Goal: Task Accomplishment & Management: Use online tool/utility

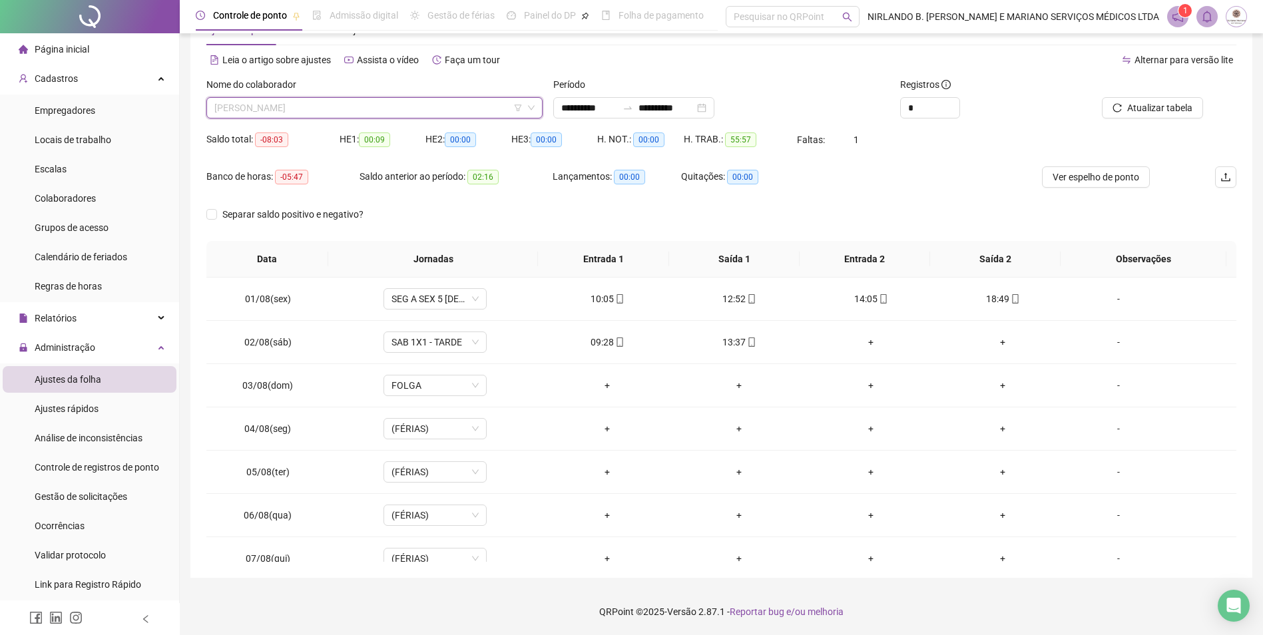
scroll to position [192, 0]
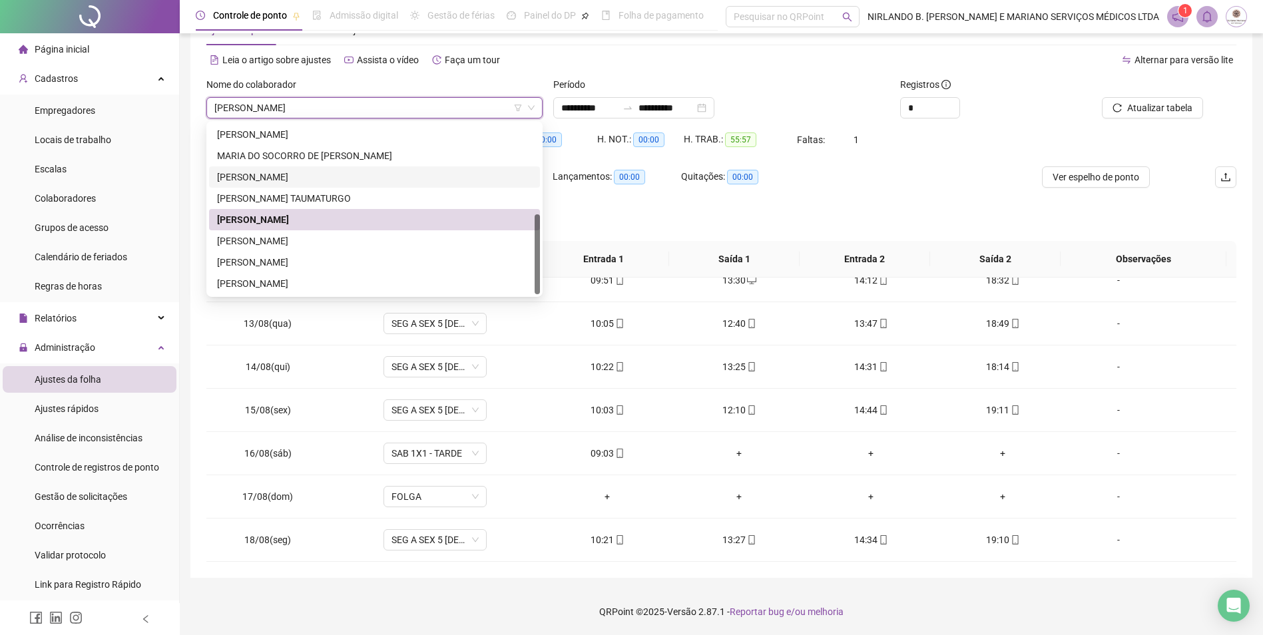
click at [695, 65] on div "Leia o artigo sobre ajustes Assista o vídeo Faça um tour" at bounding box center [463, 59] width 515 height 21
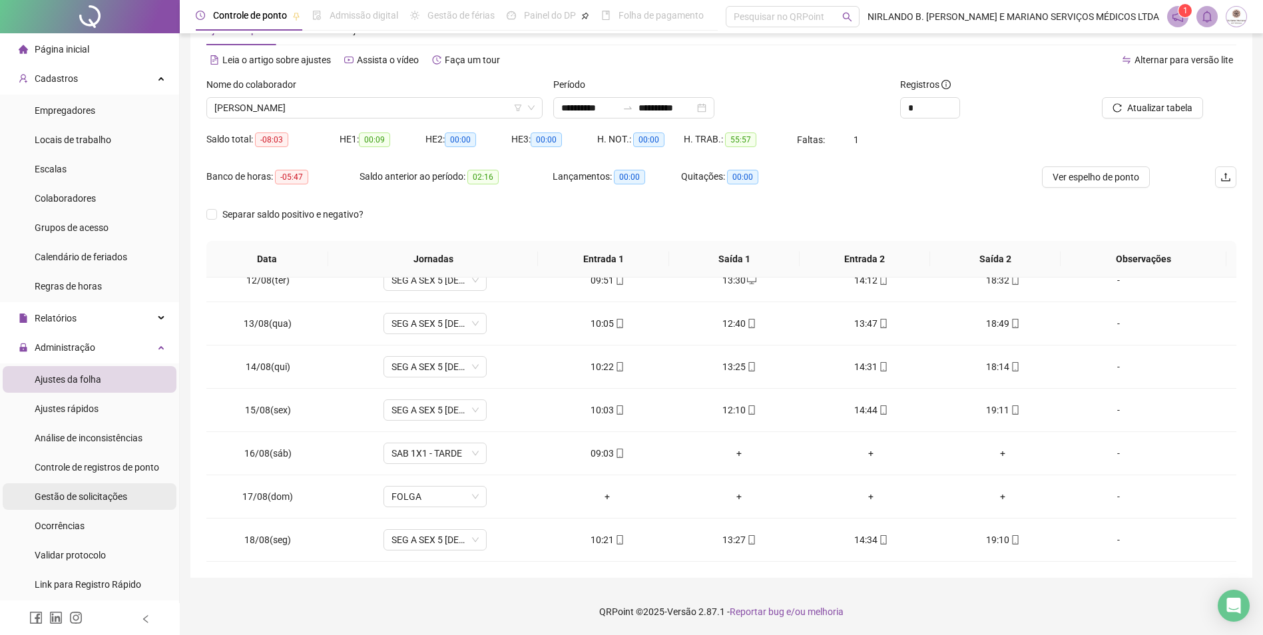
click at [81, 504] on div "Gestão de solicitações" at bounding box center [81, 496] width 93 height 27
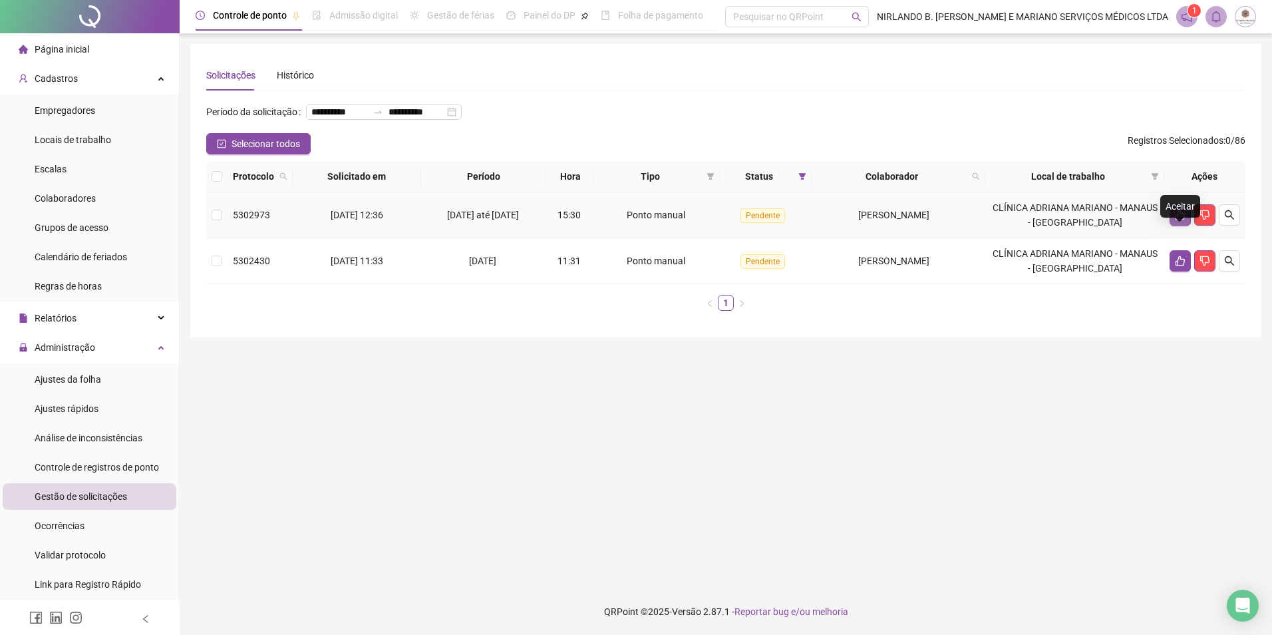
click at [1178, 220] on icon "like" at bounding box center [1180, 215] width 9 height 10
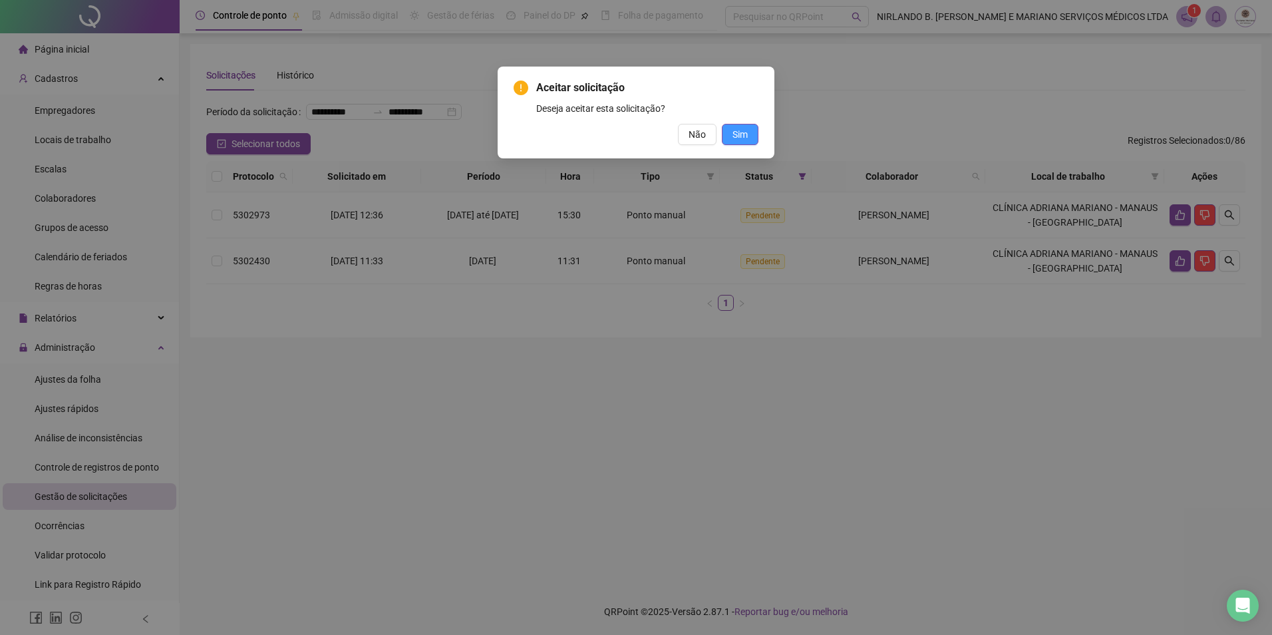
click at [755, 138] on button "Sim" at bounding box center [740, 134] width 37 height 21
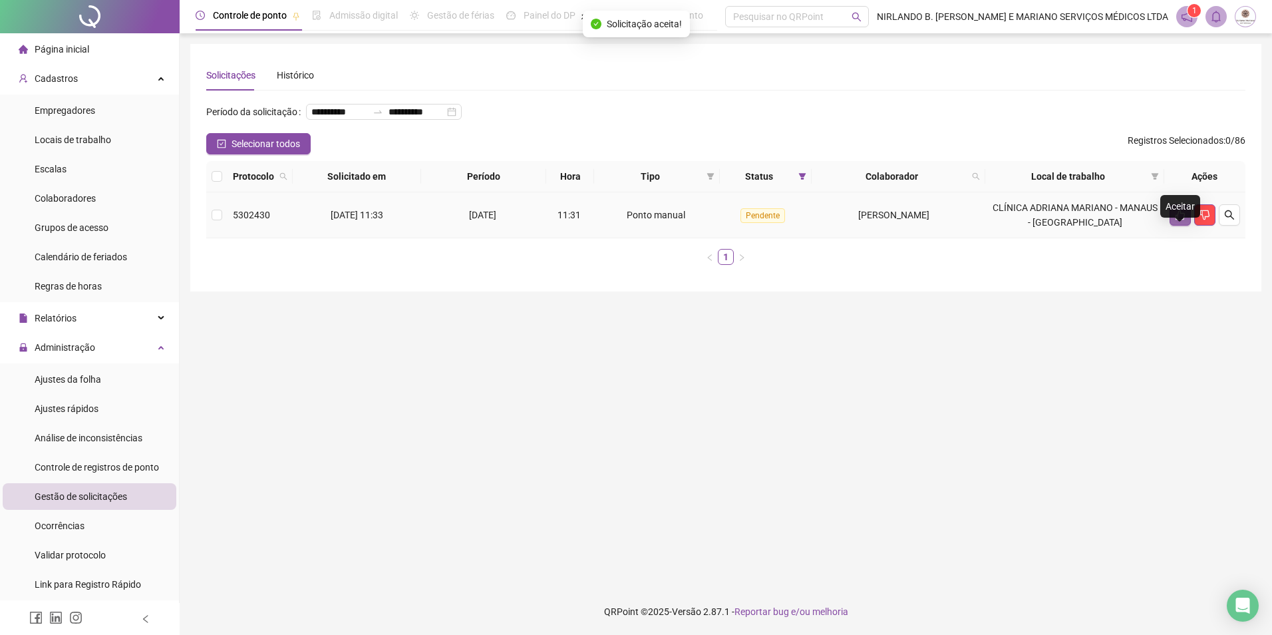
click at [1173, 226] on button "button" at bounding box center [1180, 214] width 21 height 21
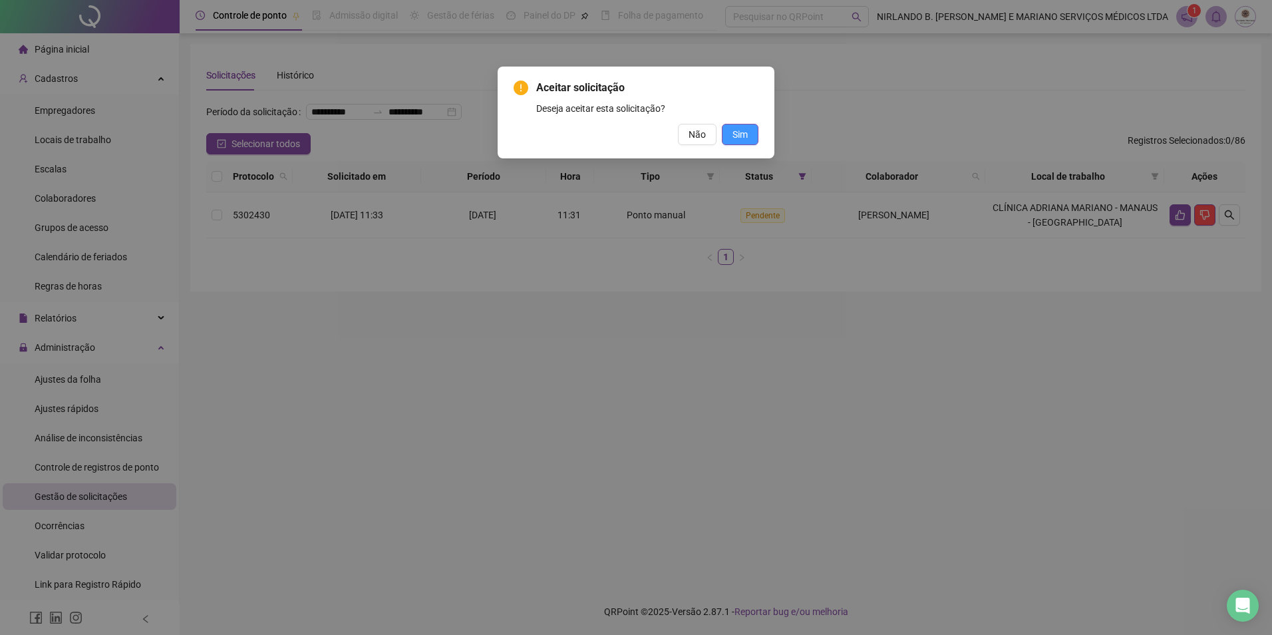
click at [752, 133] on button "Sim" at bounding box center [740, 134] width 37 height 21
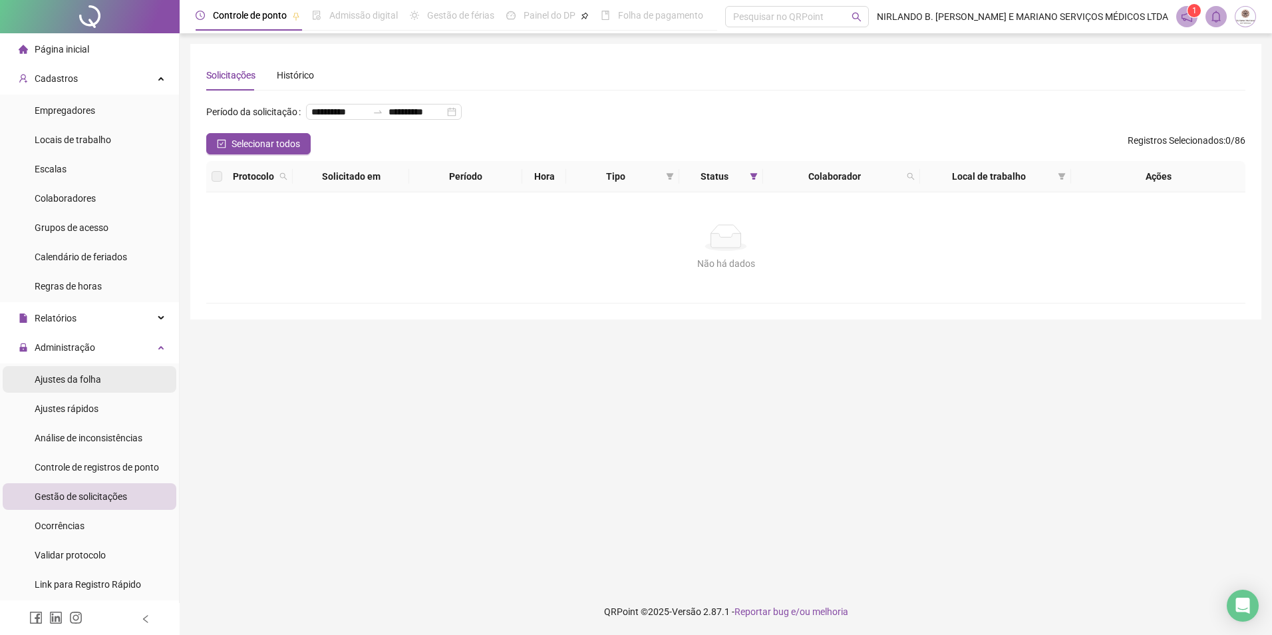
click at [65, 375] on span "Ajustes da folha" at bounding box center [68, 379] width 67 height 11
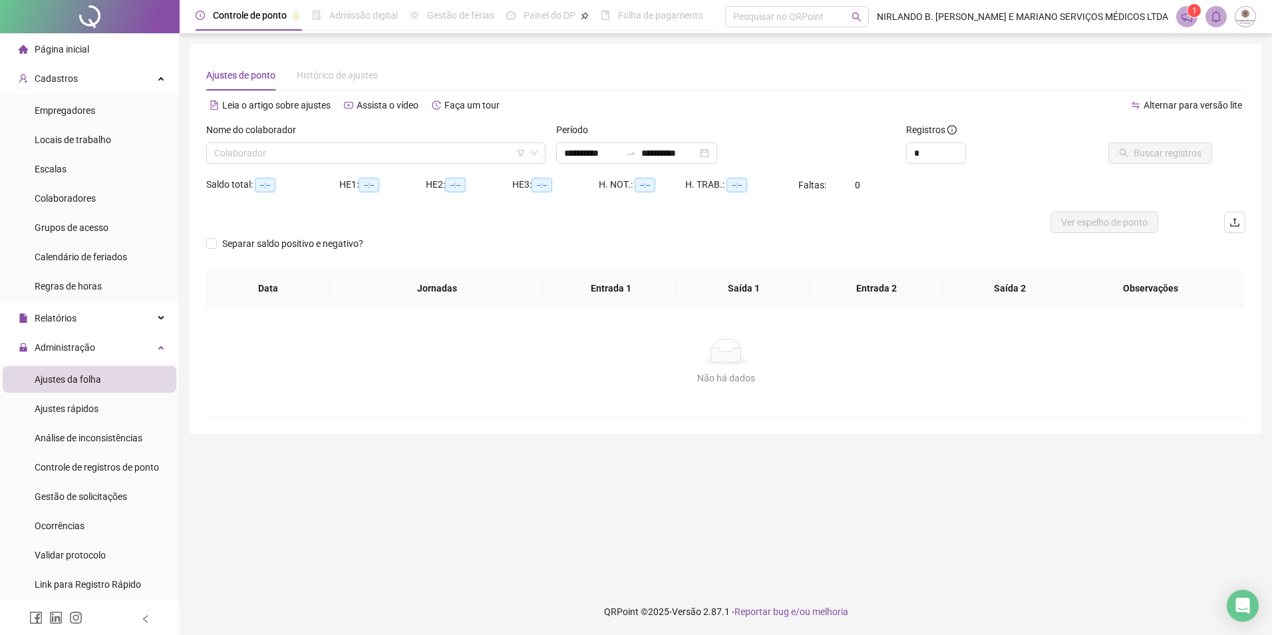
type input "**********"
click at [378, 153] on input "search" at bounding box center [371, 153] width 315 height 20
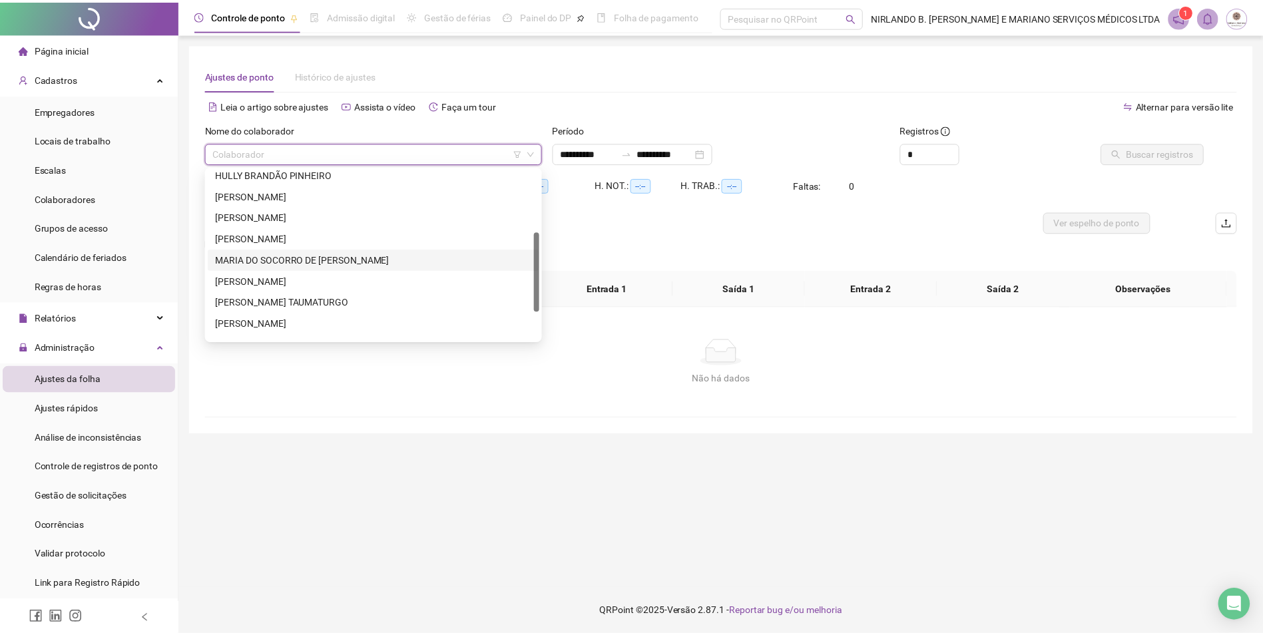
scroll to position [192, 0]
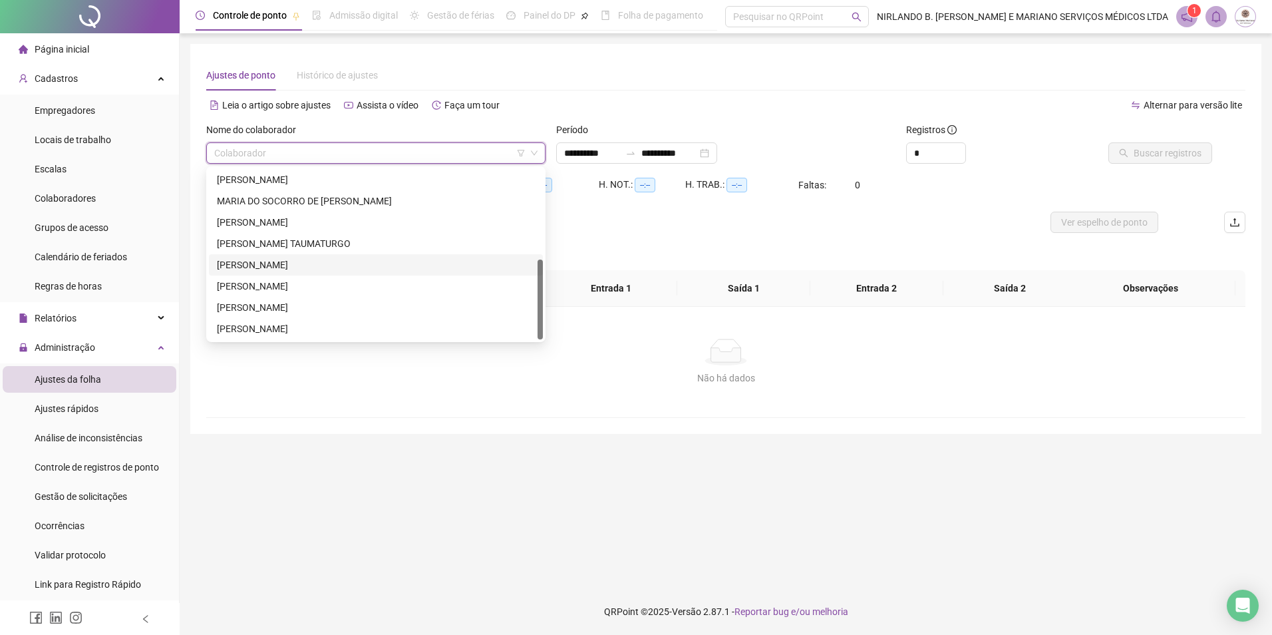
click at [275, 268] on div "[PERSON_NAME]" at bounding box center [376, 265] width 318 height 15
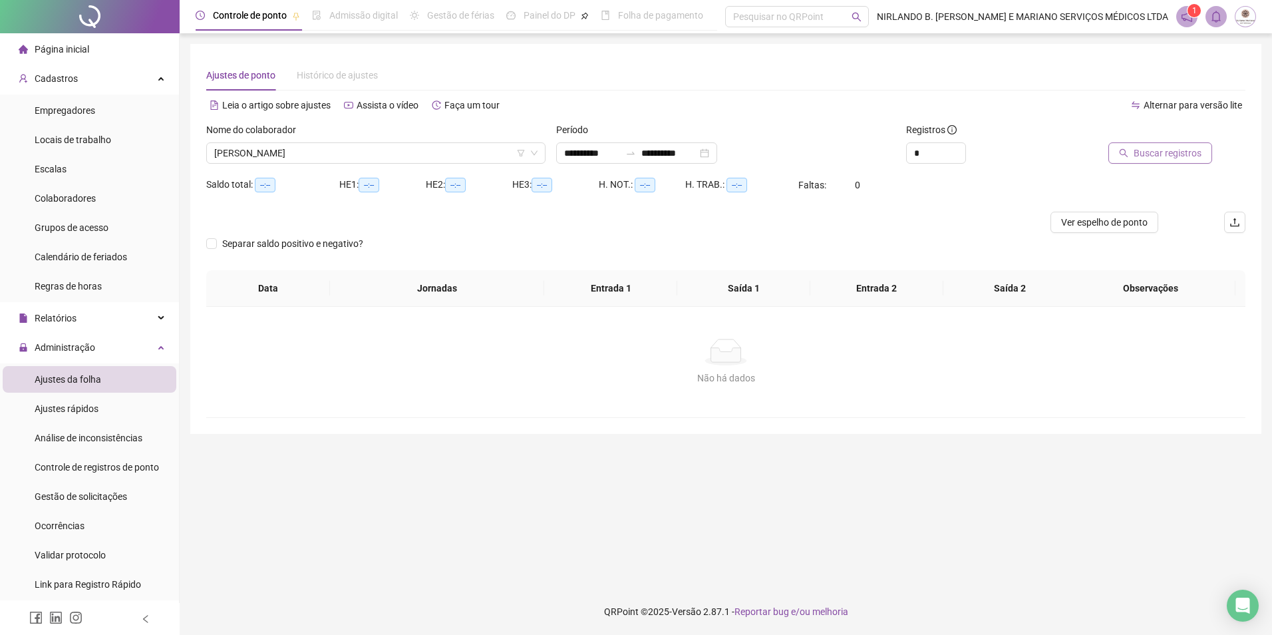
click at [1163, 150] on span "Buscar registros" at bounding box center [1168, 153] width 68 height 15
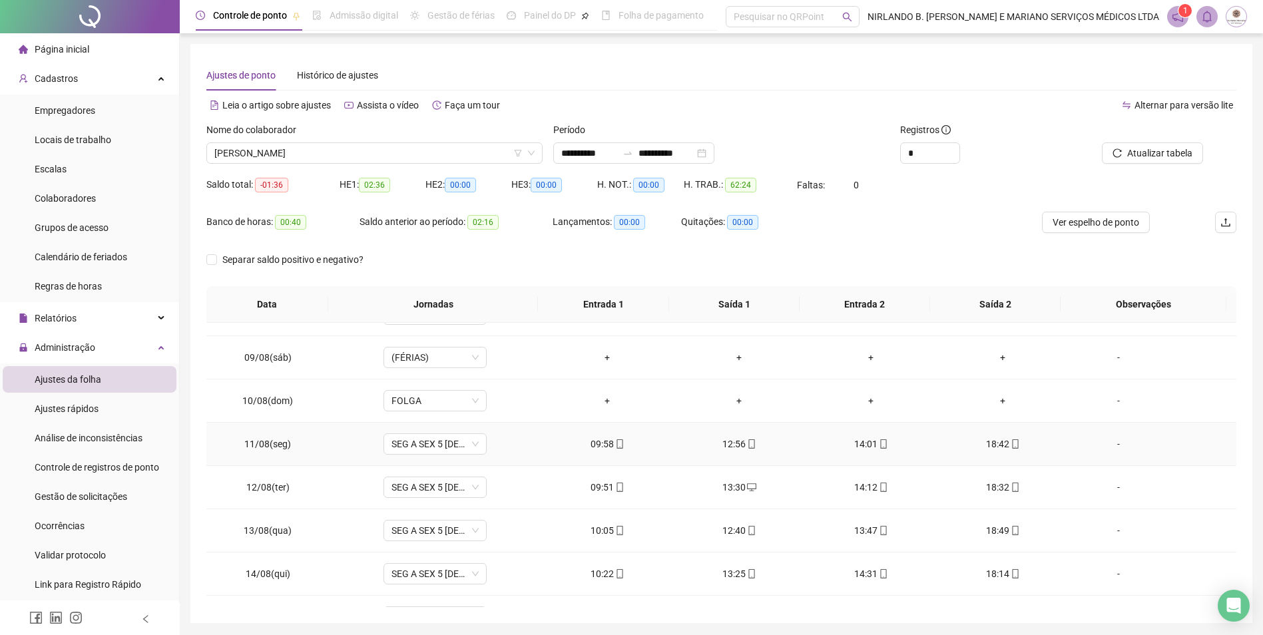
scroll to position [494, 0]
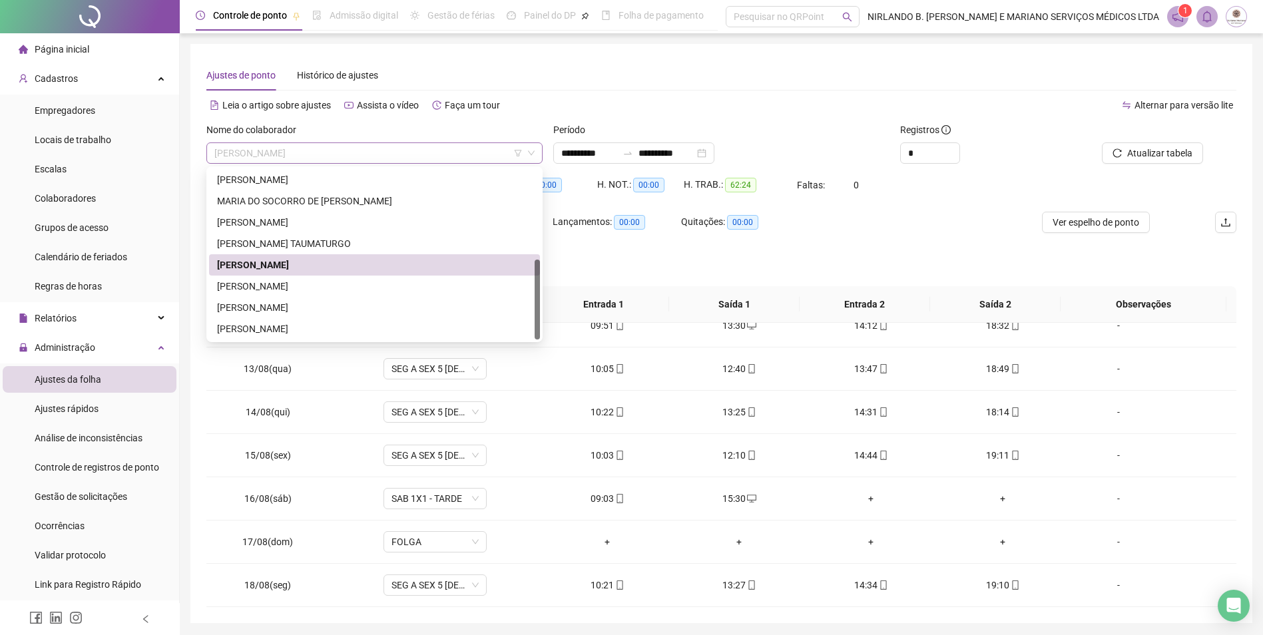
click at [449, 153] on span "[PERSON_NAME]" at bounding box center [374, 153] width 320 height 20
click at [311, 307] on div "[PERSON_NAME]" at bounding box center [374, 307] width 315 height 15
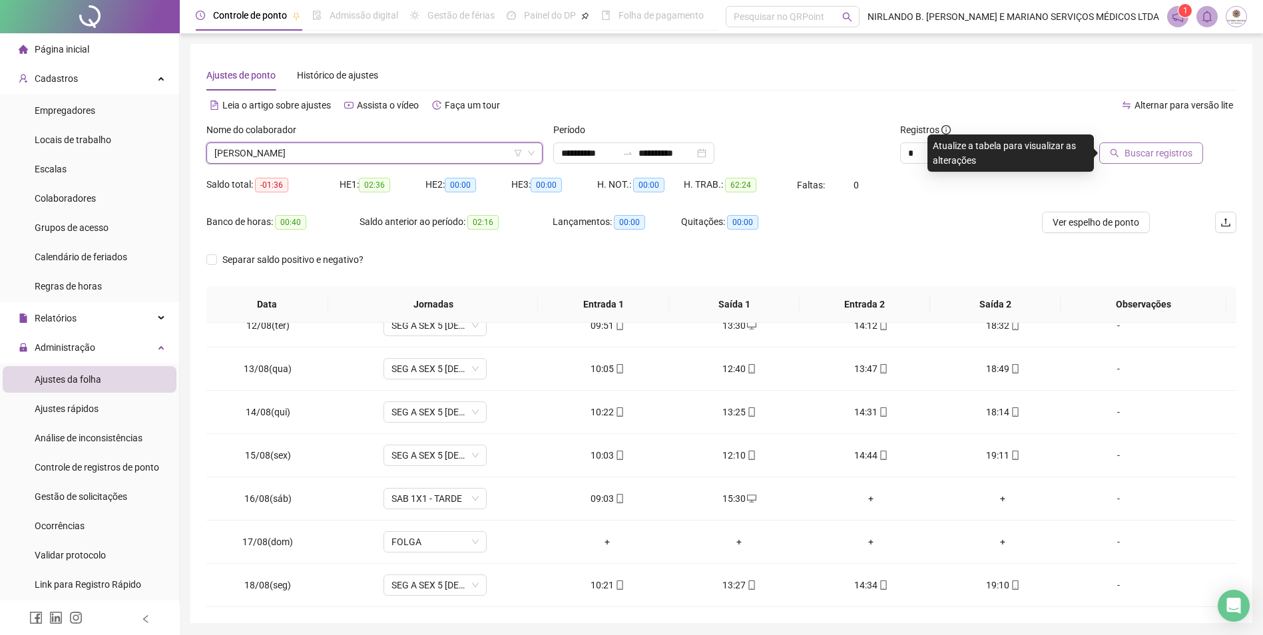
click at [1109, 145] on button "Buscar registros" at bounding box center [1151, 152] width 104 height 21
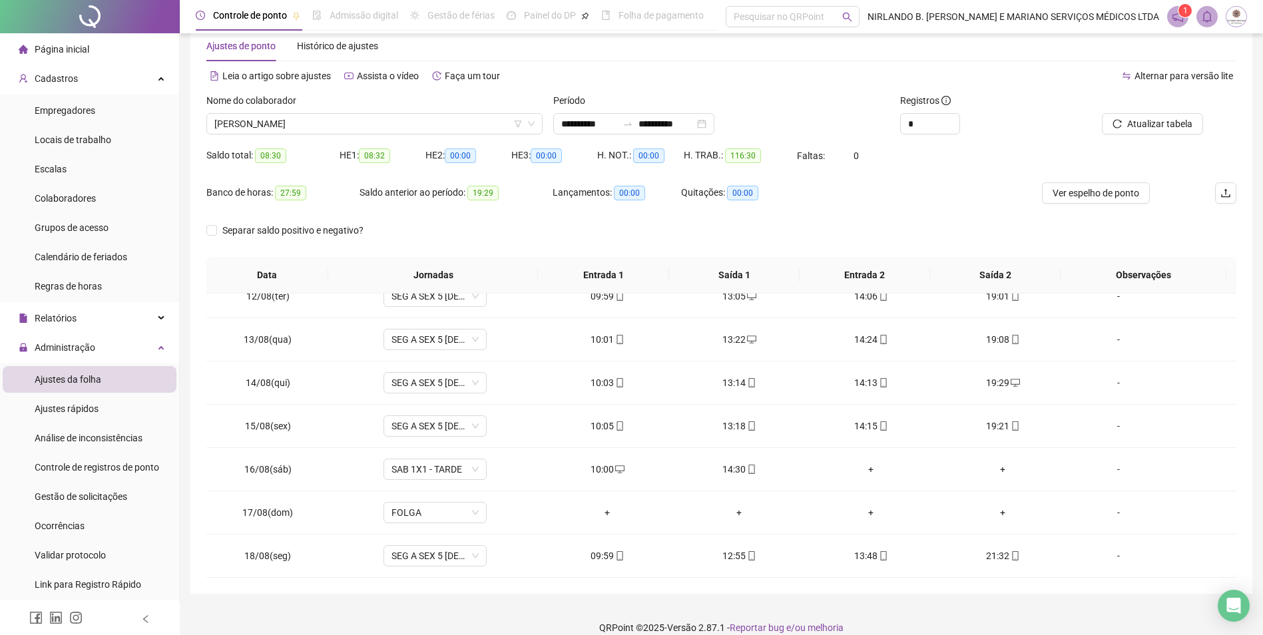
scroll to position [45, 0]
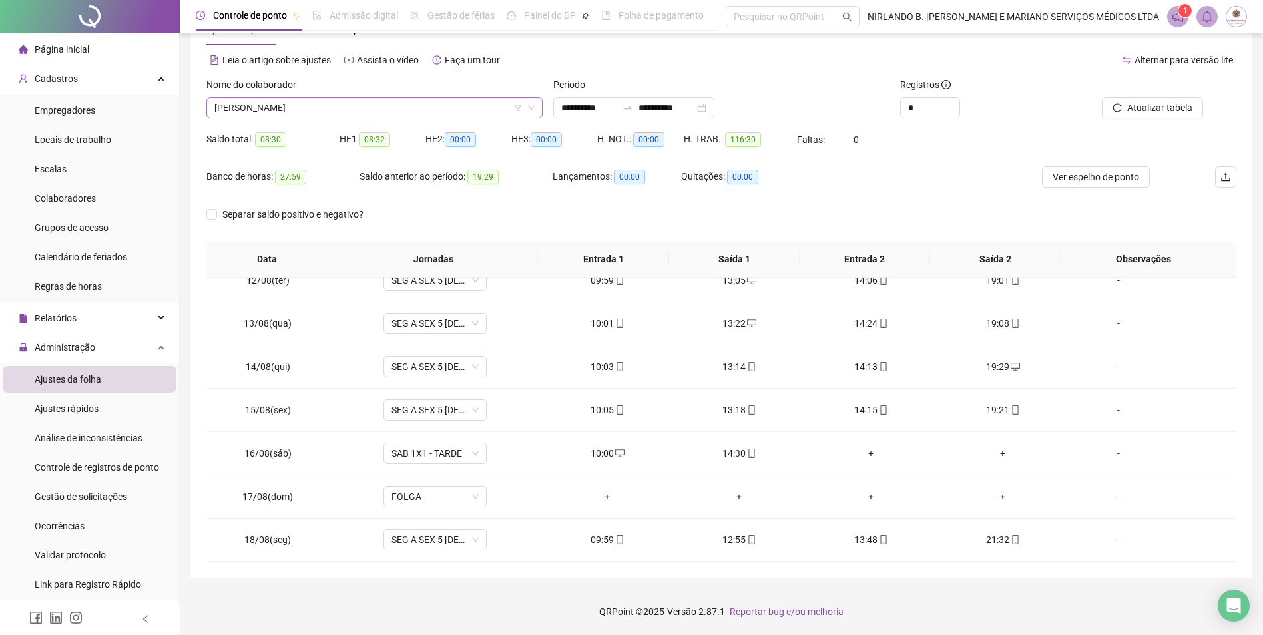
click at [442, 103] on span "[PERSON_NAME]" at bounding box center [374, 108] width 320 height 20
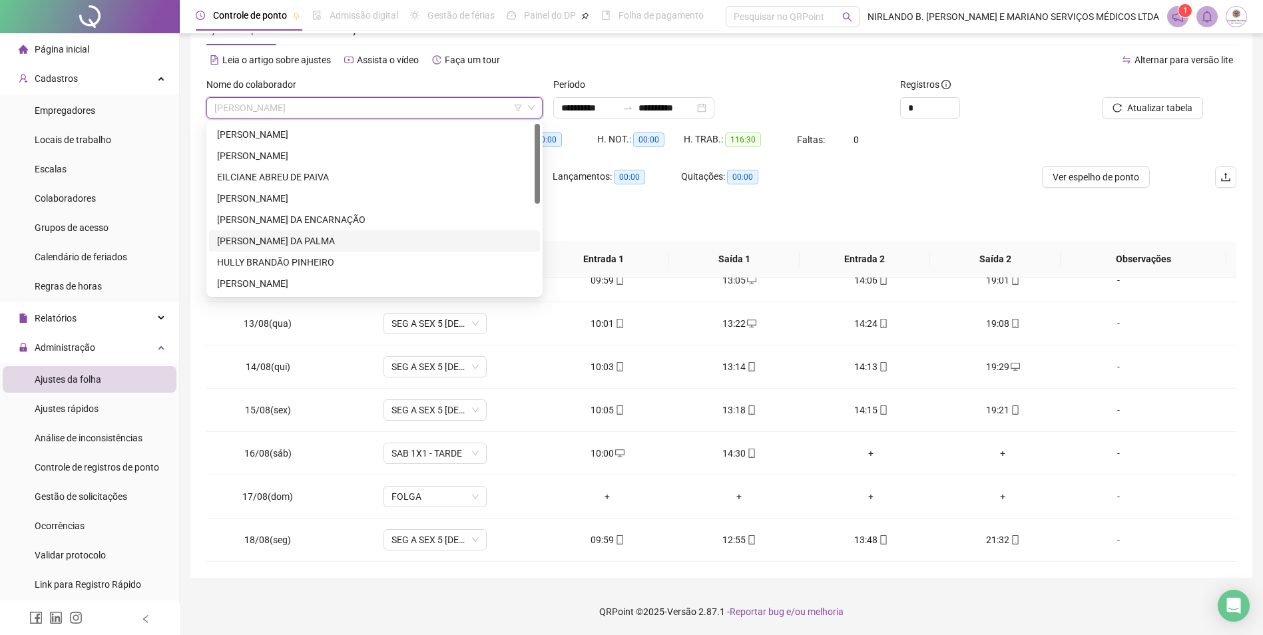
scroll to position [0, 0]
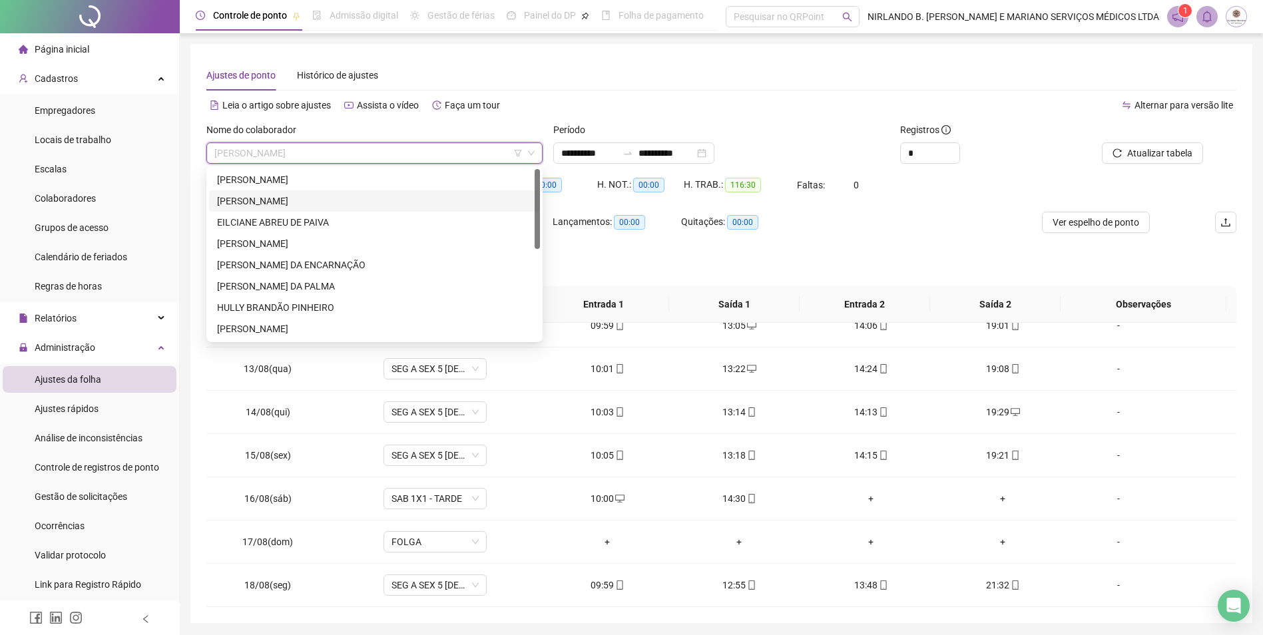
click at [280, 200] on div "[PERSON_NAME]" at bounding box center [374, 201] width 315 height 15
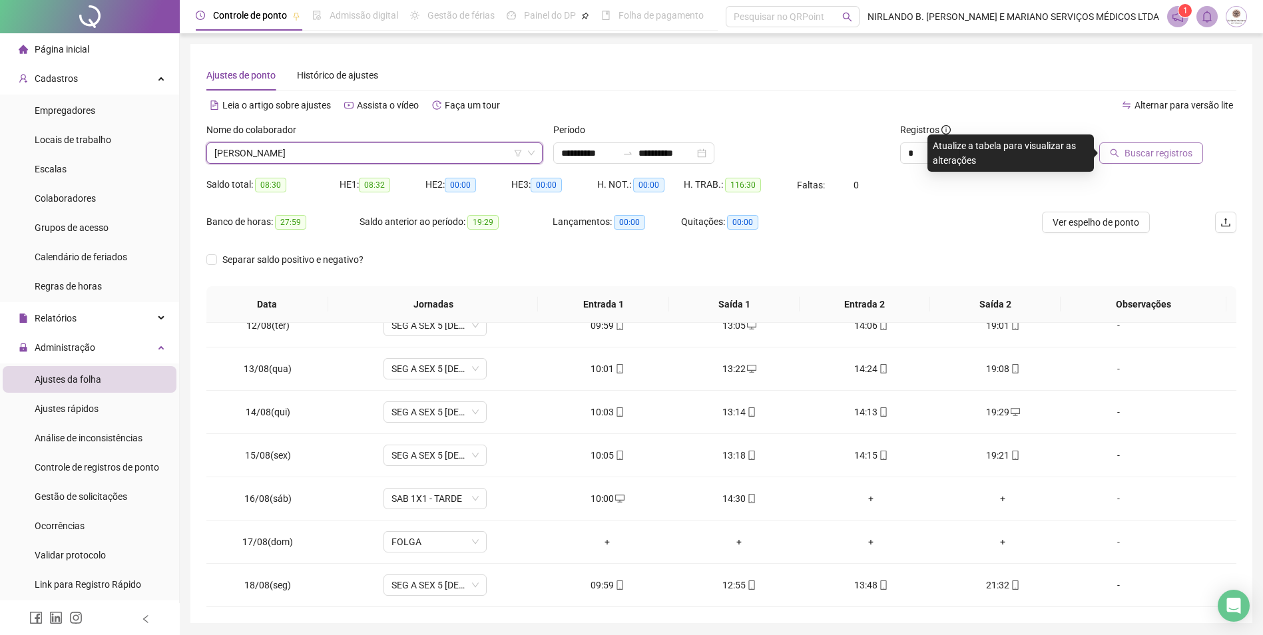
click at [1144, 146] on span "Buscar registros" at bounding box center [1158, 153] width 68 height 15
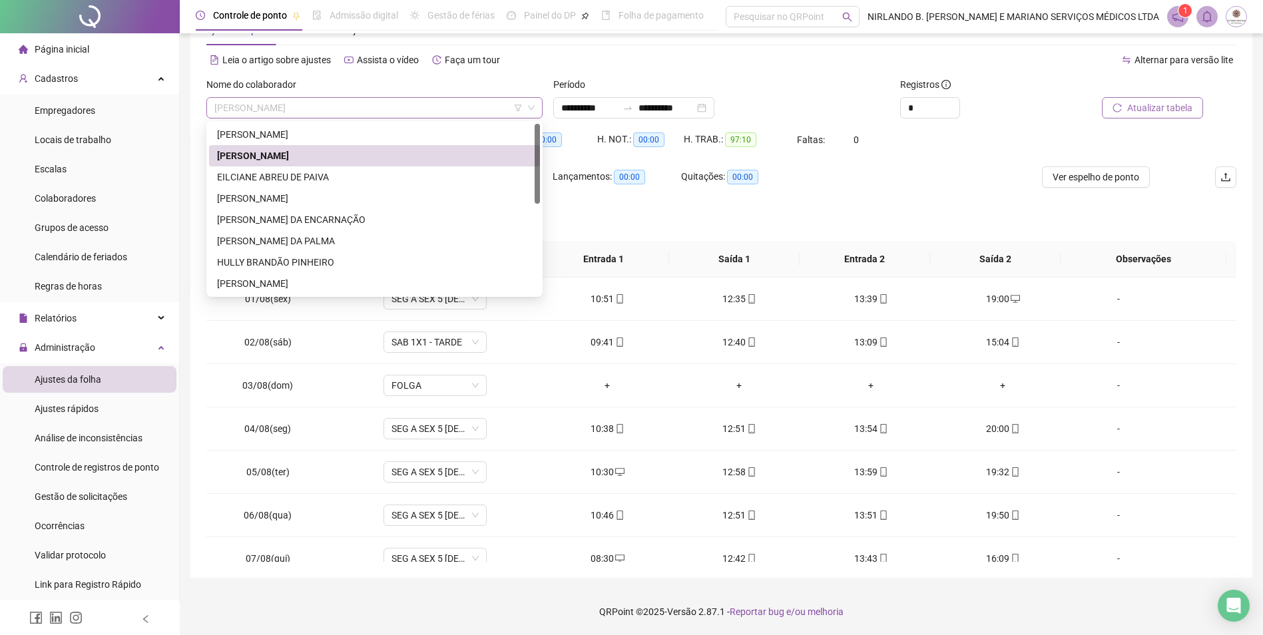
click at [419, 105] on span "[PERSON_NAME]" at bounding box center [374, 108] width 320 height 20
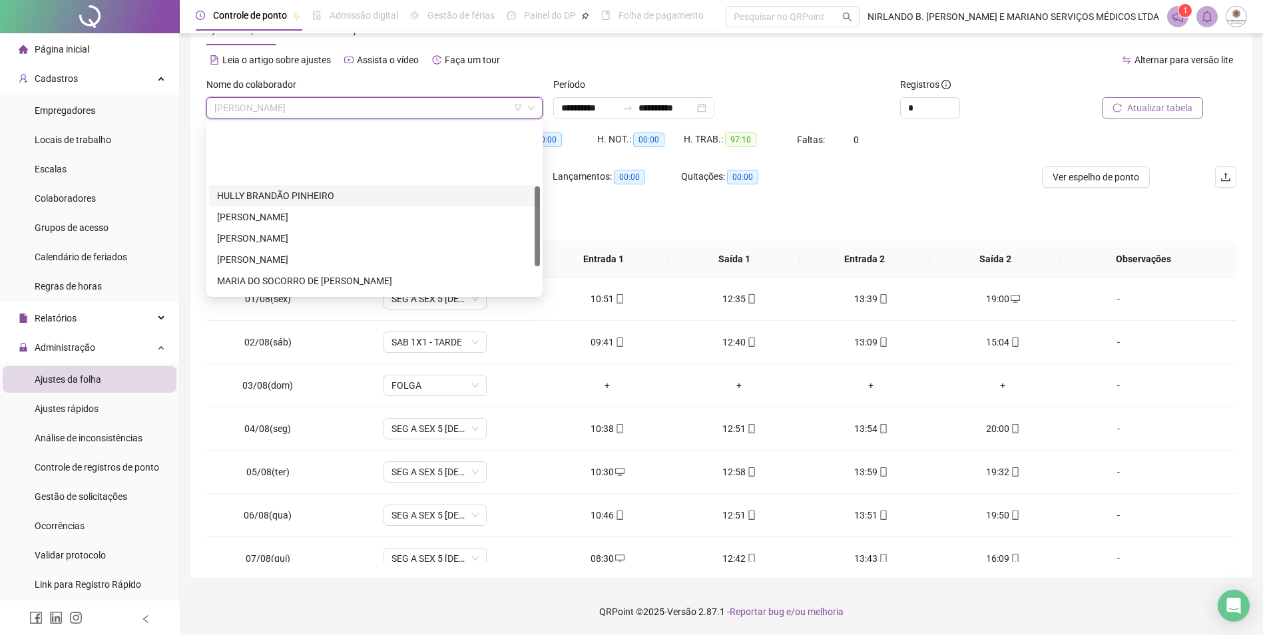
scroll to position [133, 0]
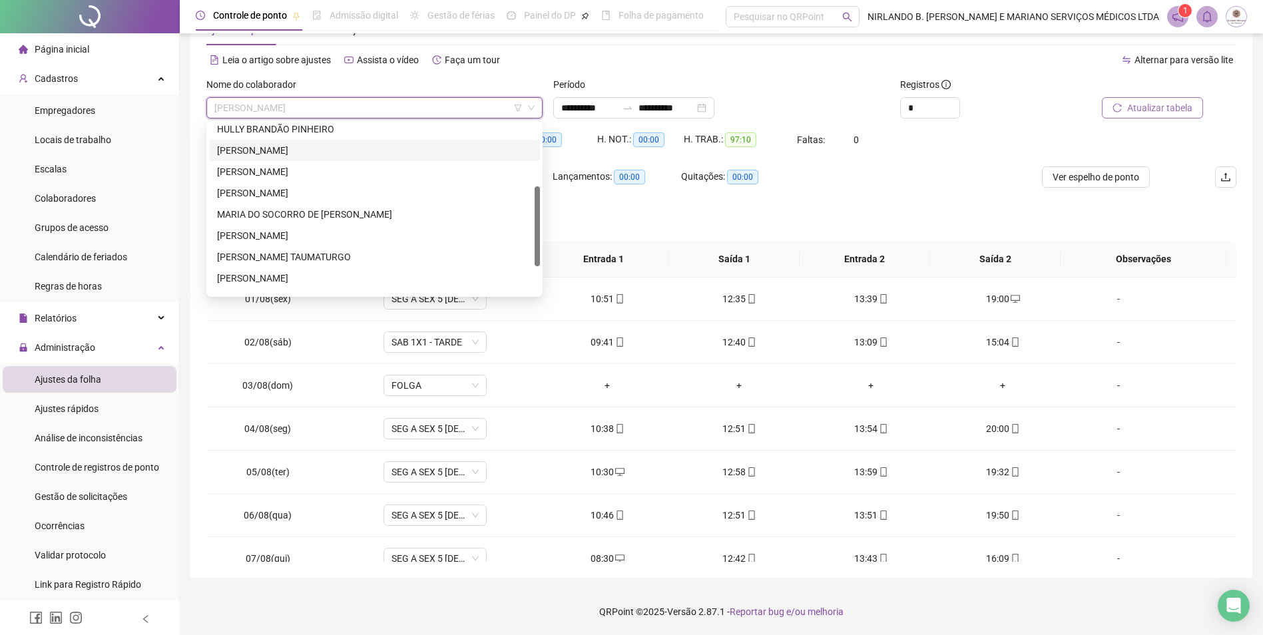
drag, startPoint x: 266, startPoint y: 148, endPoint x: 325, endPoint y: 134, distance: 60.9
click at [266, 148] on div "[PERSON_NAME]" at bounding box center [374, 150] width 315 height 15
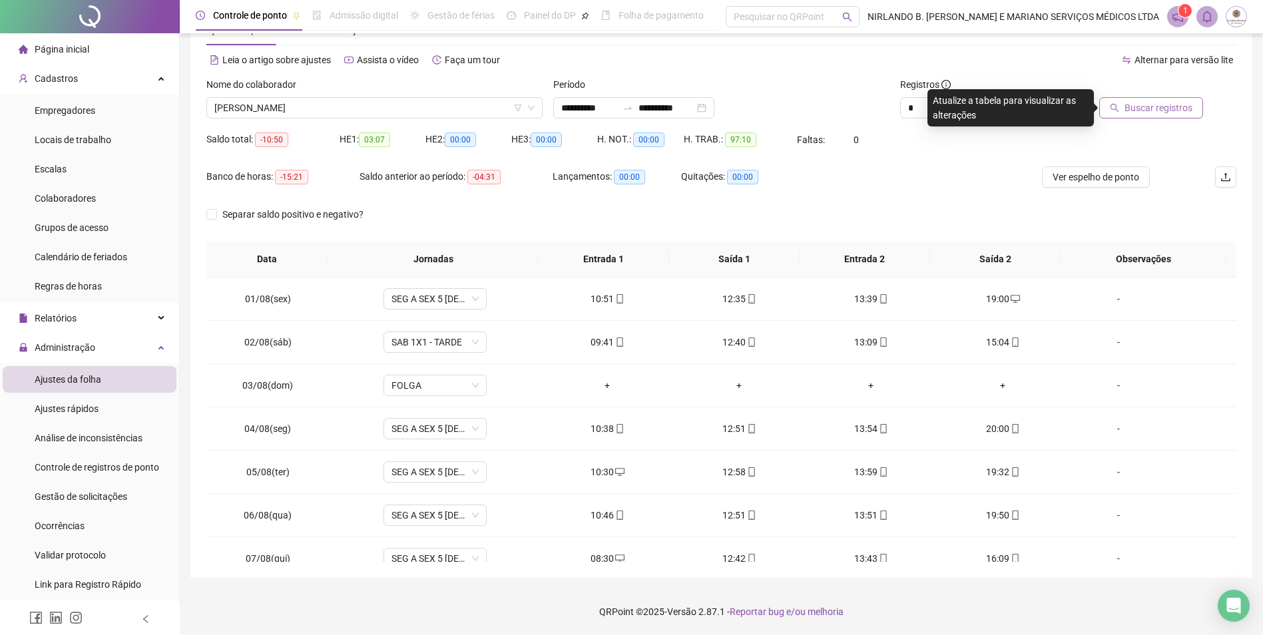
click at [1117, 103] on icon "search" at bounding box center [1113, 107] width 9 height 9
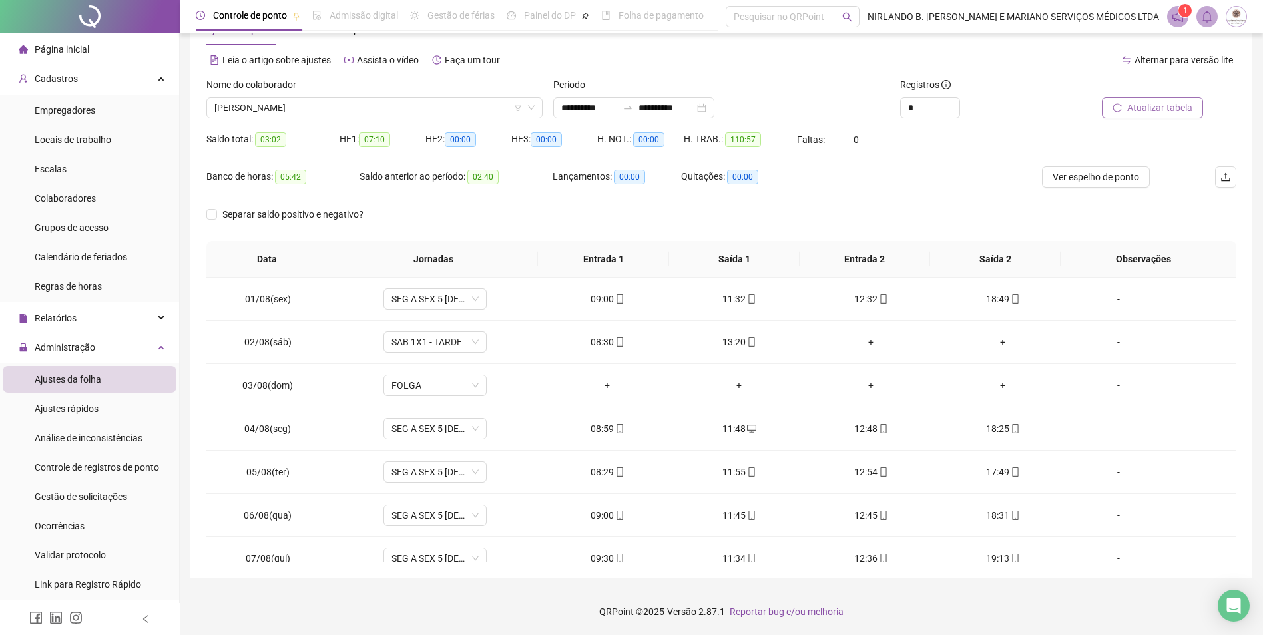
click at [1150, 108] on span "Atualizar tabela" at bounding box center [1159, 107] width 65 height 15
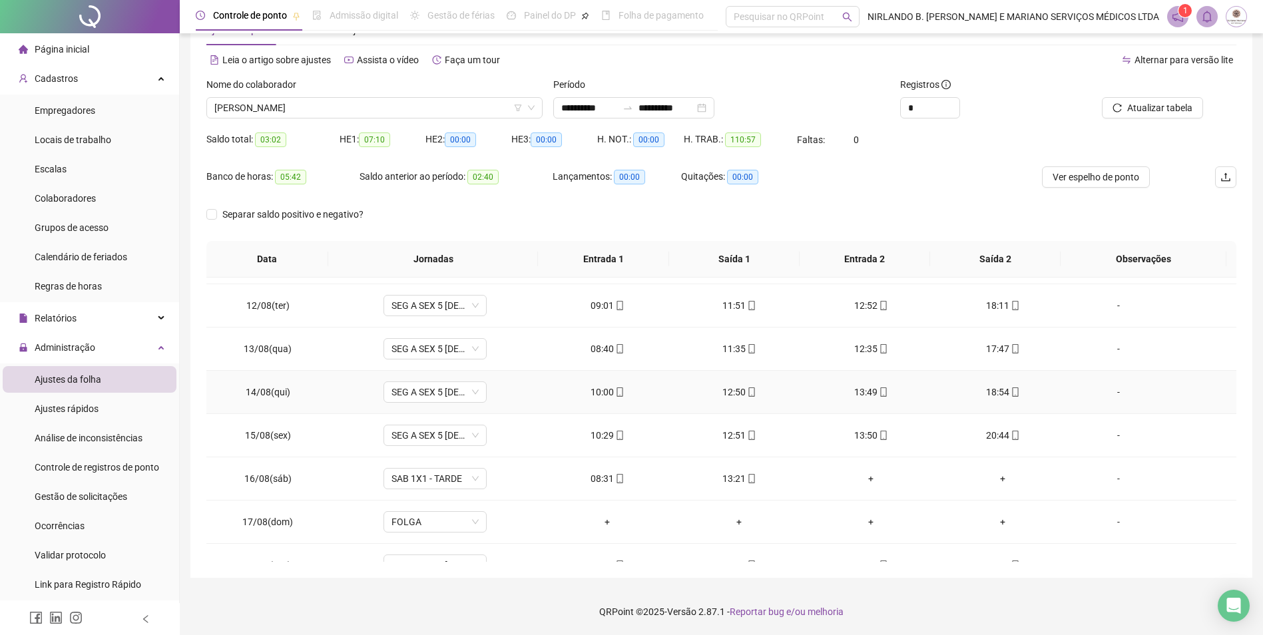
scroll to position [494, 0]
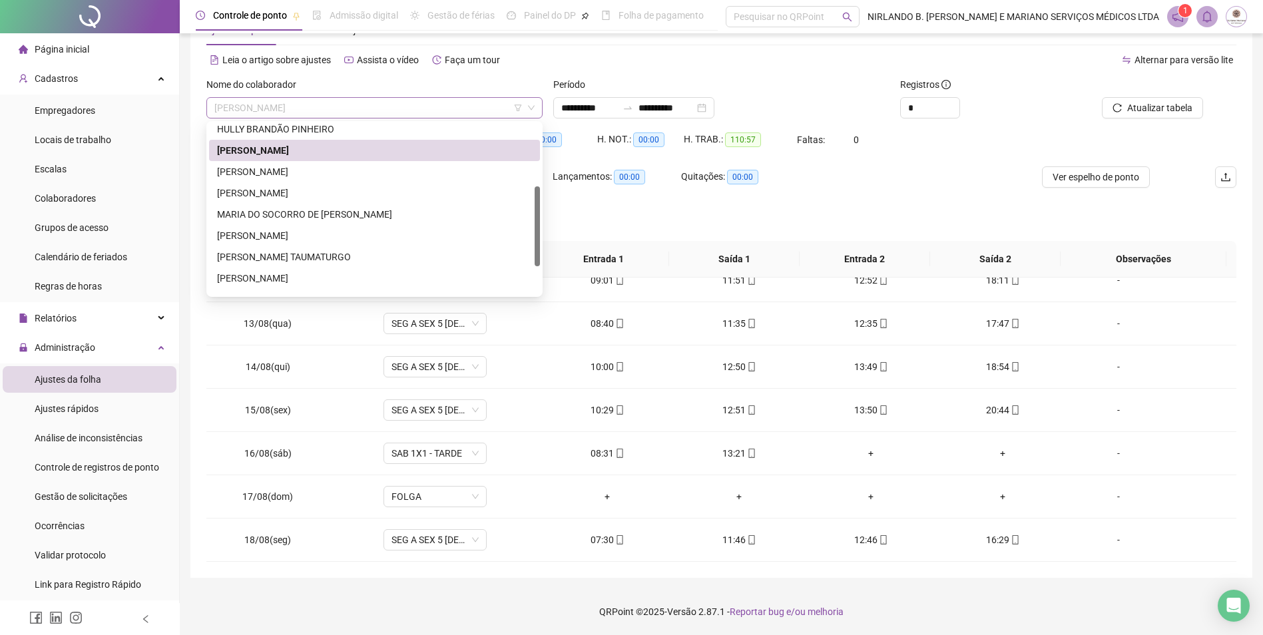
click at [449, 109] on span "[PERSON_NAME]" at bounding box center [374, 108] width 320 height 20
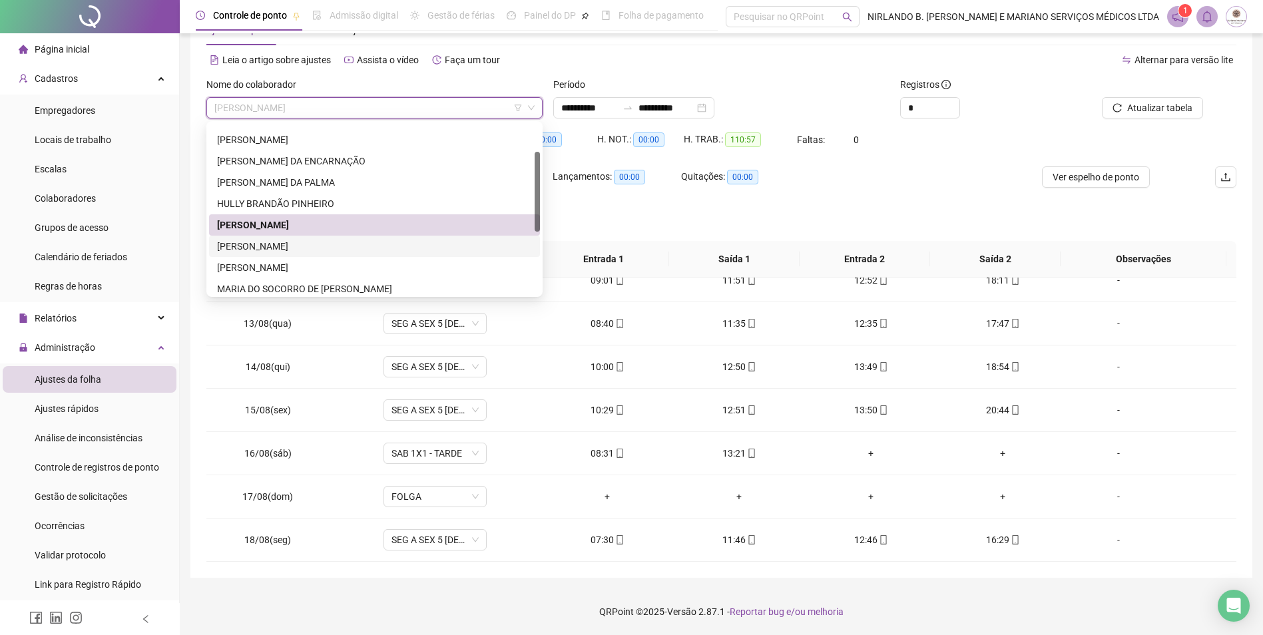
scroll to position [0, 0]
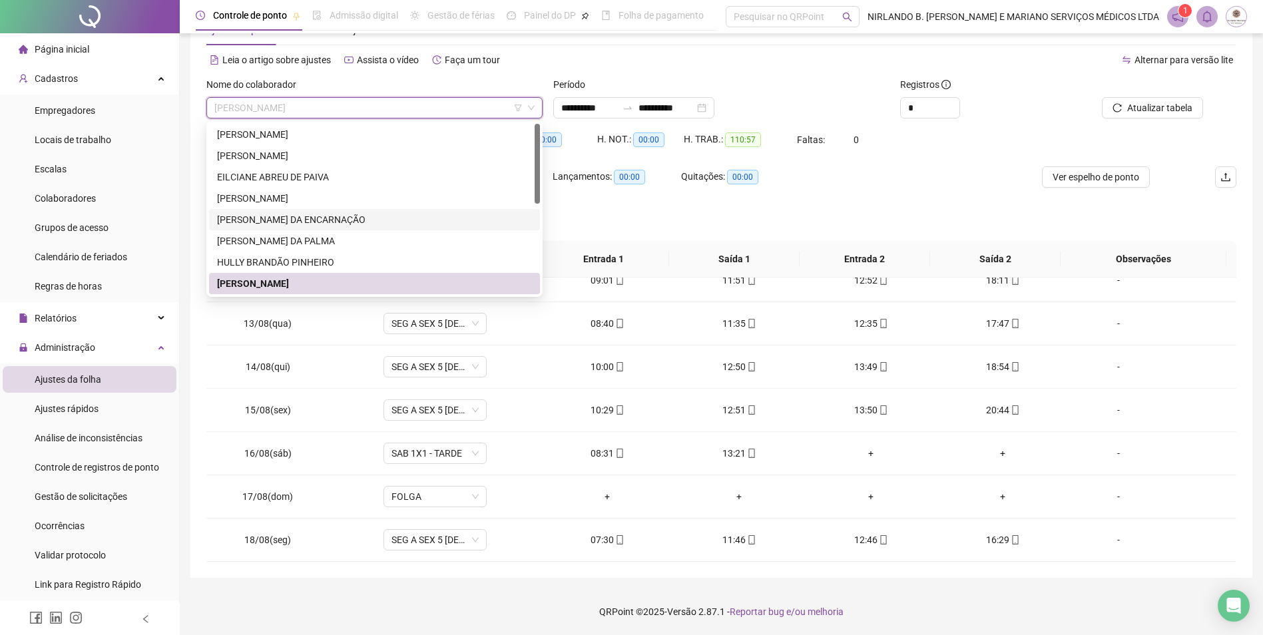
click at [271, 219] on div "[PERSON_NAME] DA ENCARNAÇÃO" at bounding box center [374, 219] width 315 height 15
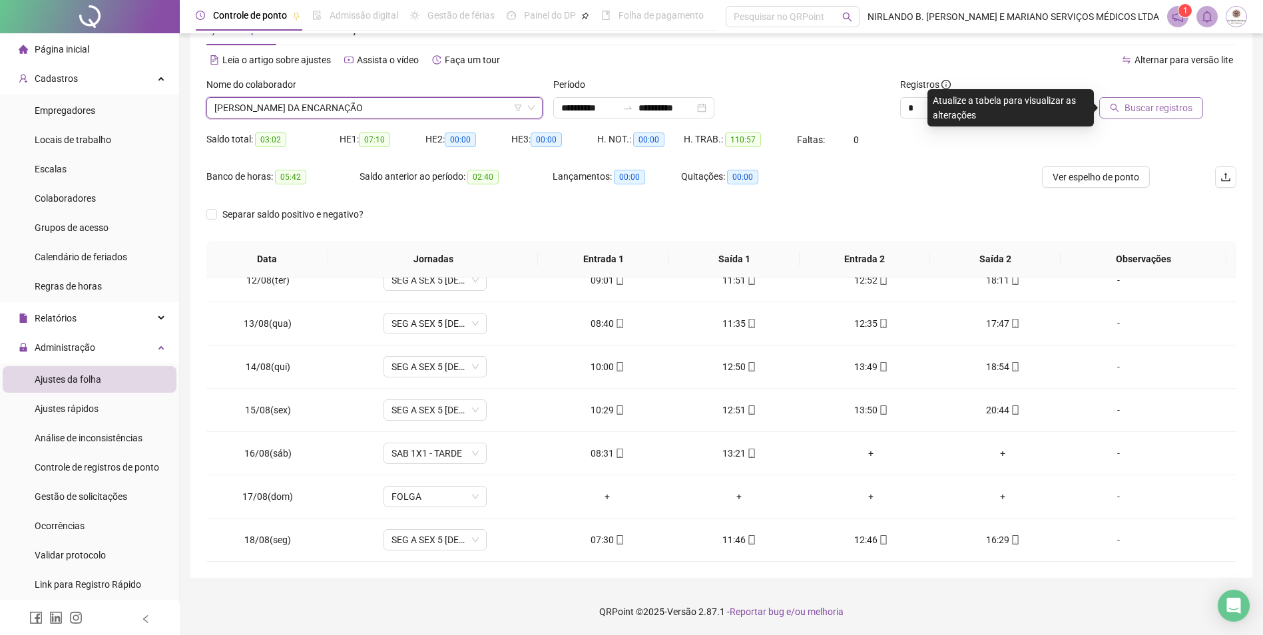
click at [1153, 98] on button "Buscar registros" at bounding box center [1151, 107] width 104 height 21
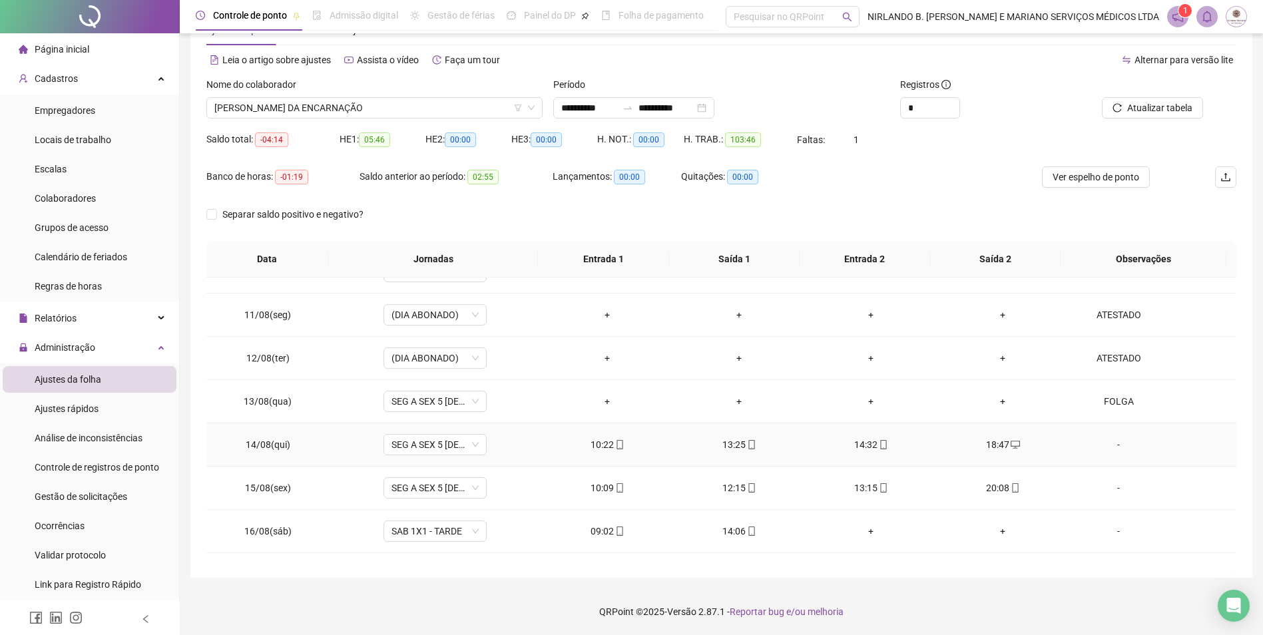
scroll to position [494, 0]
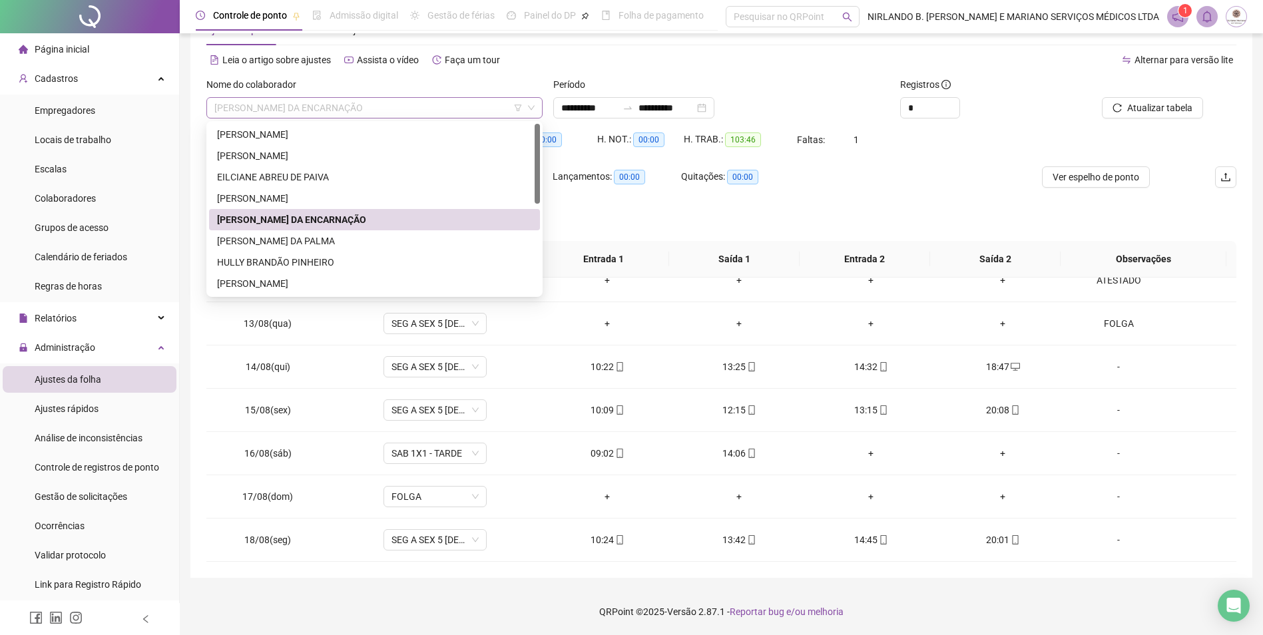
click at [389, 114] on span "[PERSON_NAME] DA ENCARNAÇÃO" at bounding box center [374, 108] width 320 height 20
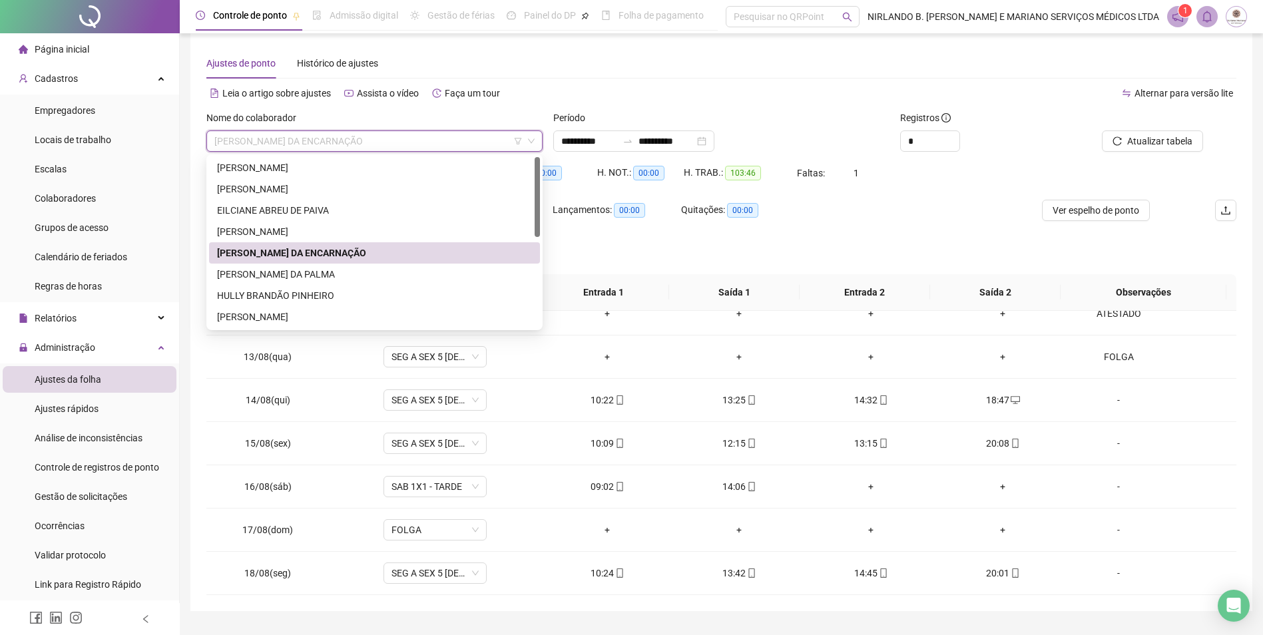
scroll to position [0, 0]
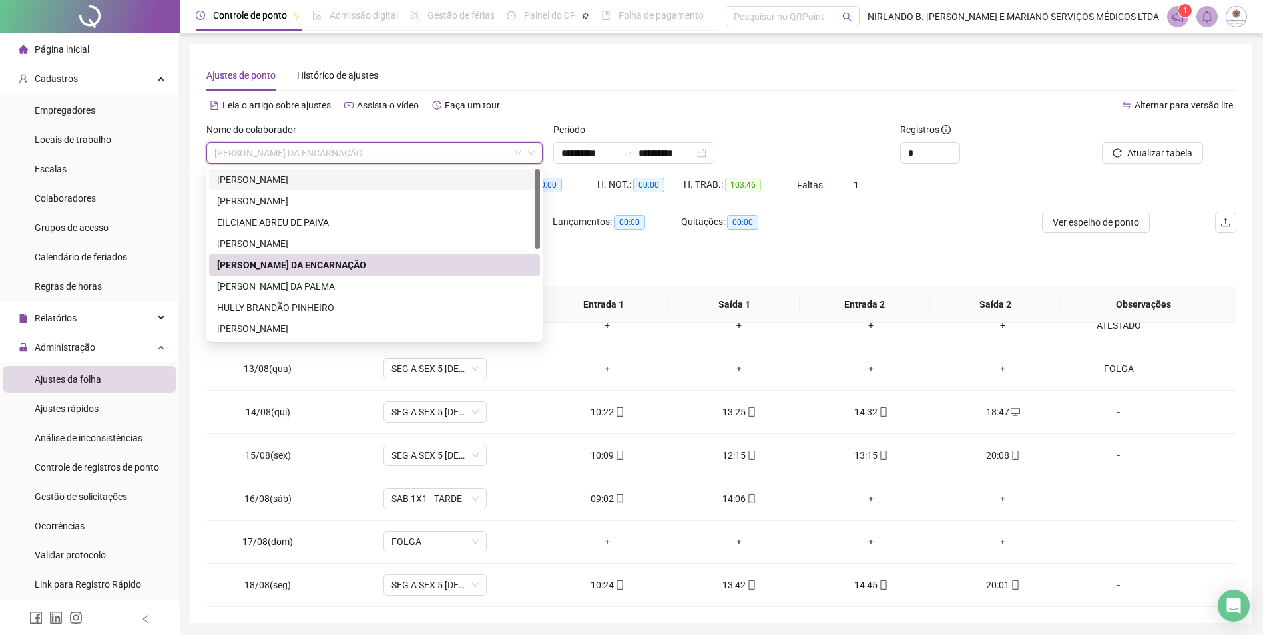
click at [307, 180] on div "[PERSON_NAME]" at bounding box center [374, 179] width 315 height 15
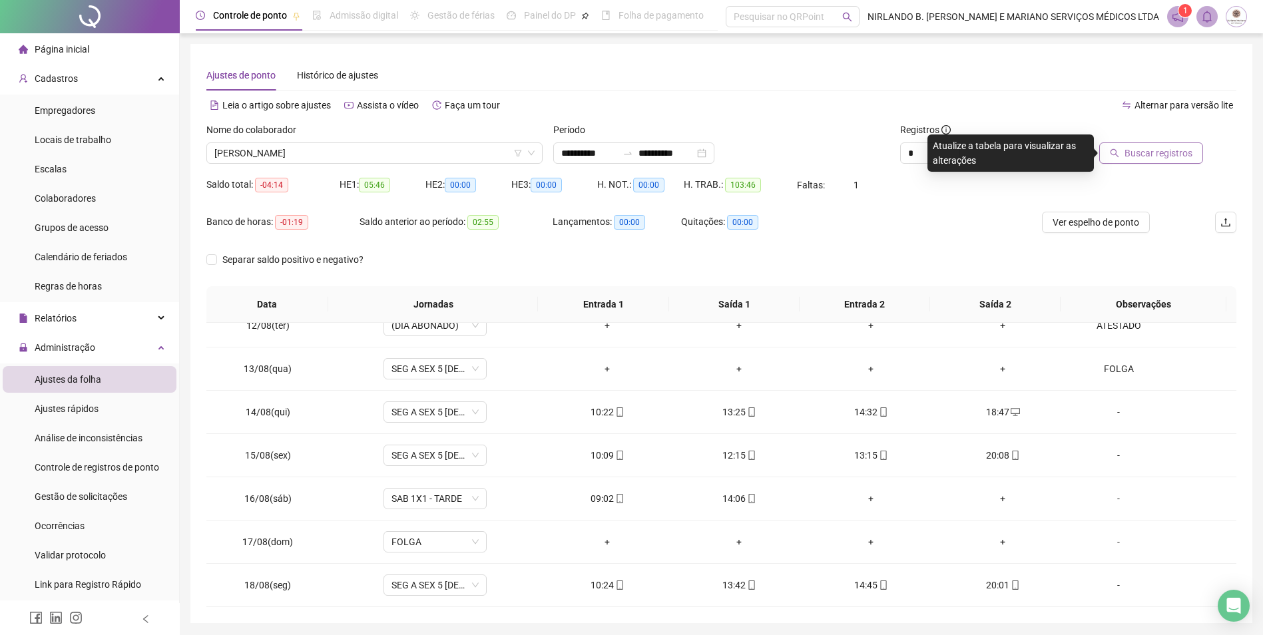
click at [1159, 147] on span "Buscar registros" at bounding box center [1158, 153] width 68 height 15
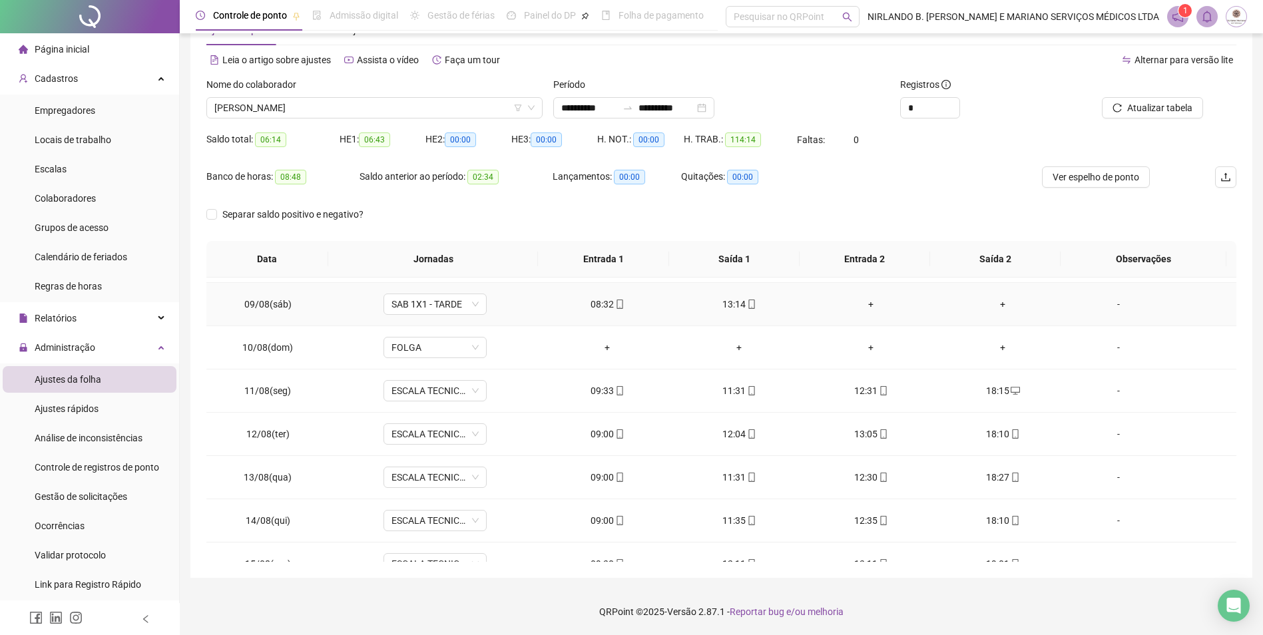
scroll to position [295, 0]
click at [449, 114] on span "[PERSON_NAME]" at bounding box center [374, 108] width 320 height 20
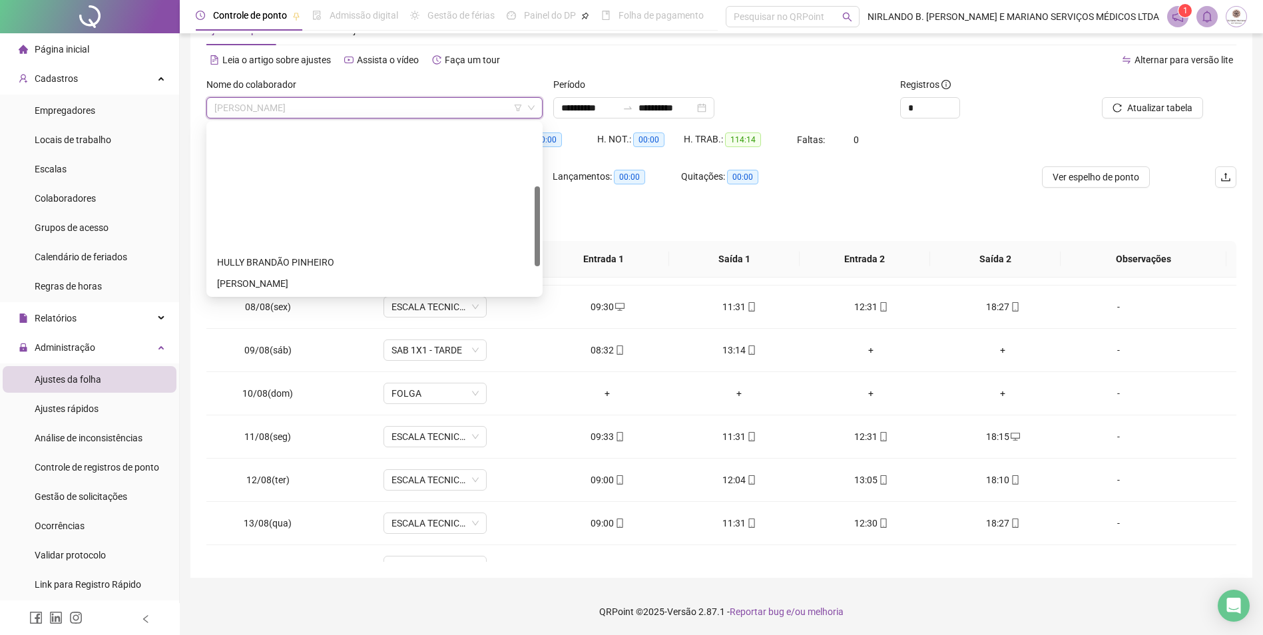
scroll to position [133, 0]
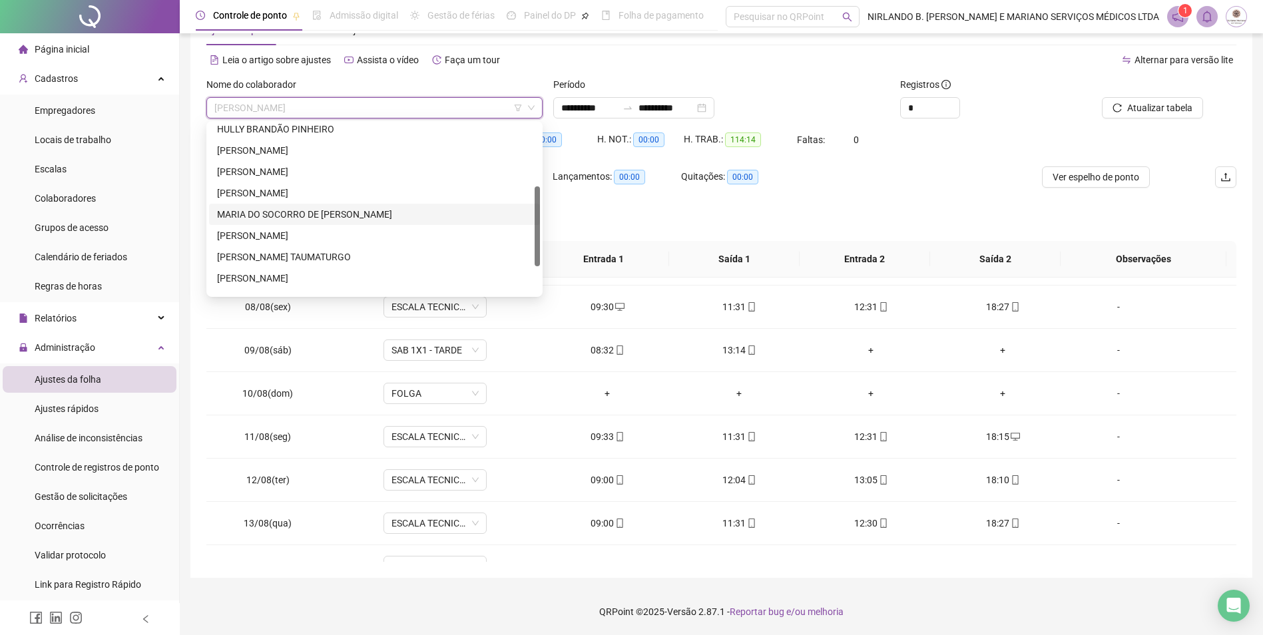
drag, startPoint x: 258, startPoint y: 216, endPoint x: 331, endPoint y: 210, distance: 73.5
click at [258, 216] on div "MARIA DO SOCORRO DE [PERSON_NAME]" at bounding box center [374, 214] width 315 height 15
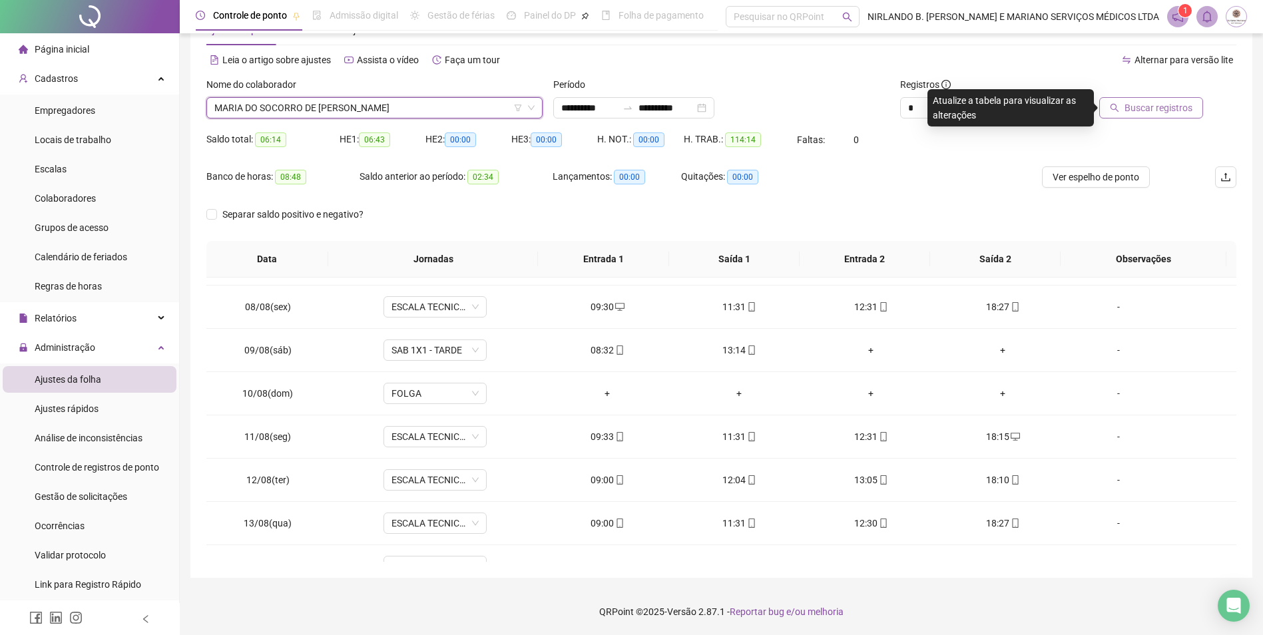
click at [1144, 111] on span "Buscar registros" at bounding box center [1158, 107] width 68 height 15
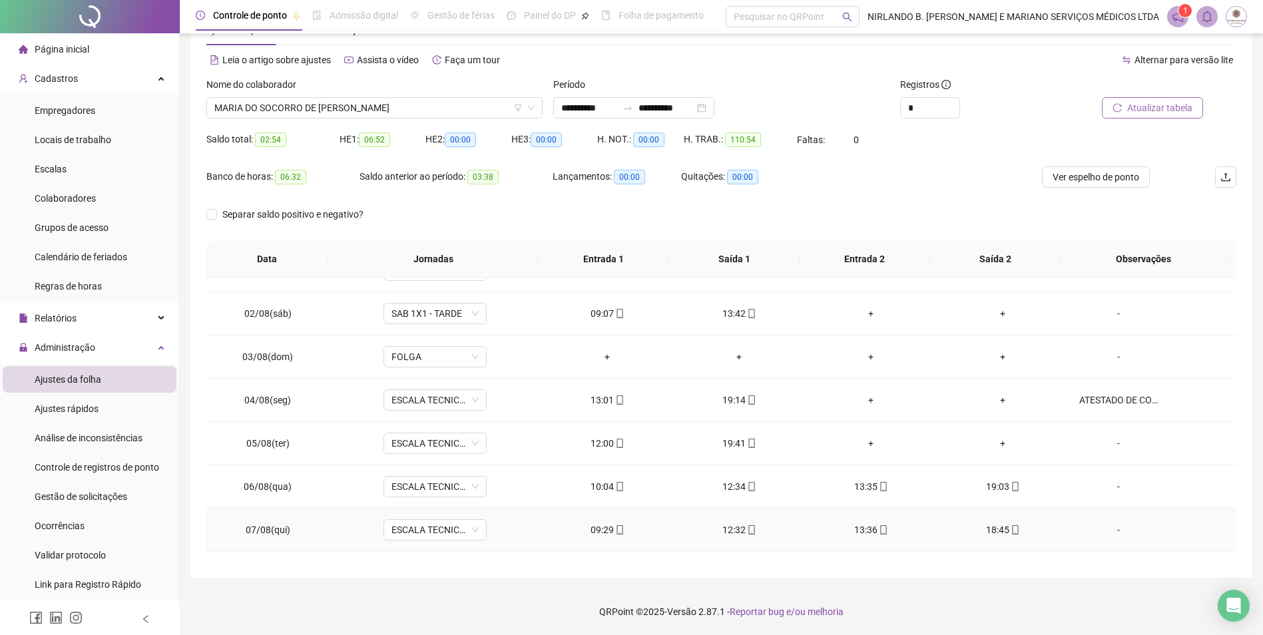
scroll to position [0, 0]
